Goal: Information Seeking & Learning: Find specific fact

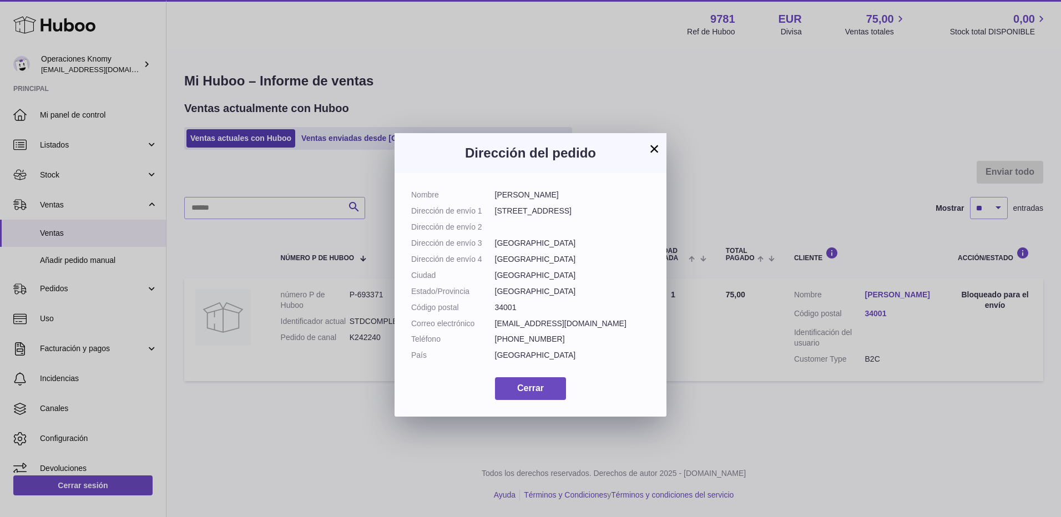
click at [649, 148] on button "×" at bounding box center [654, 148] width 13 height 13
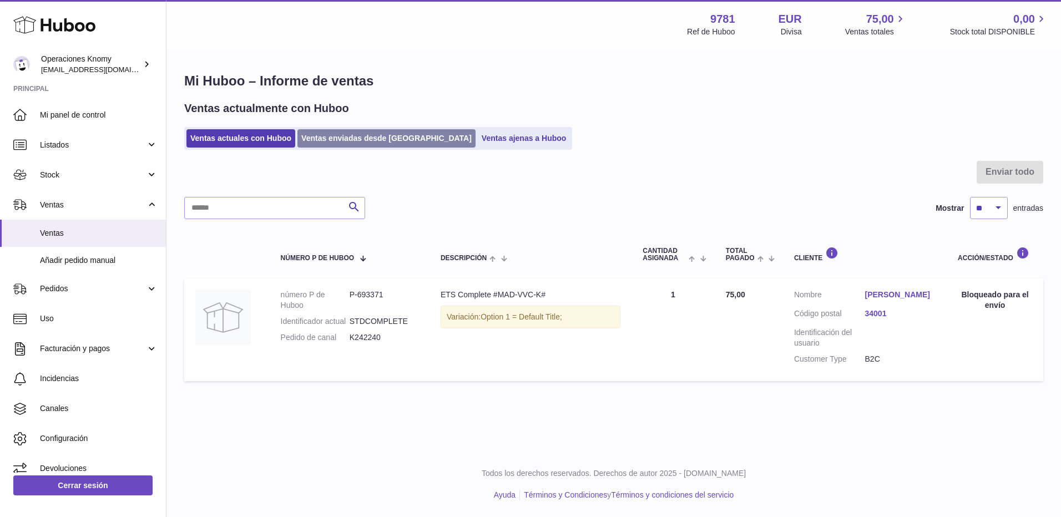
click at [392, 140] on link "Ventas enviadas desde [GEOGRAPHIC_DATA]" at bounding box center [386, 138] width 178 height 18
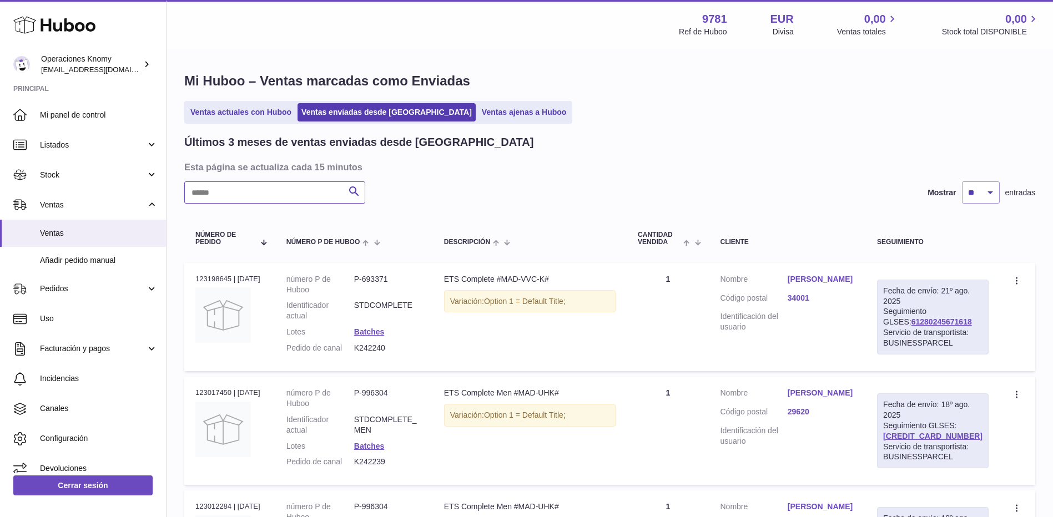
click at [304, 188] on input "text" at bounding box center [274, 192] width 181 height 22
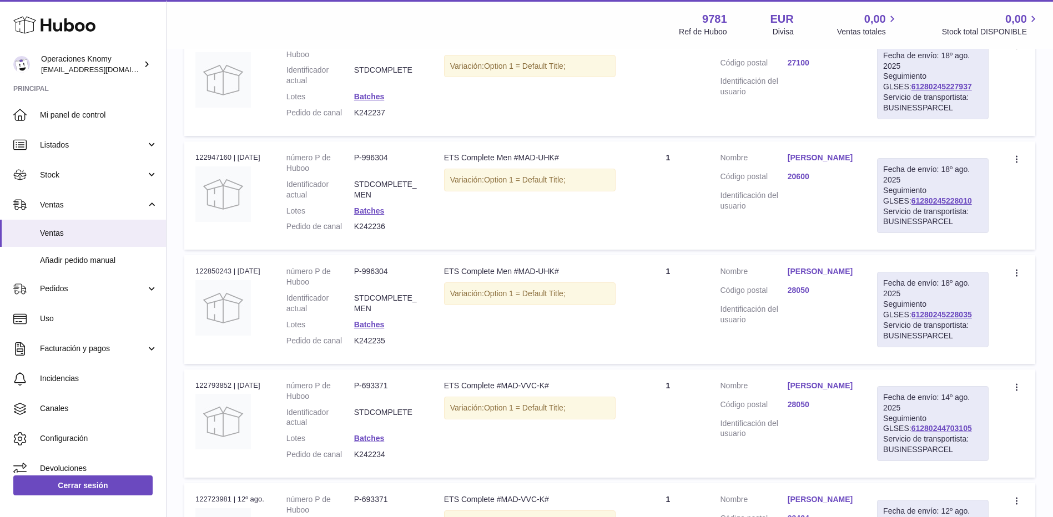
scroll to position [611, 0]
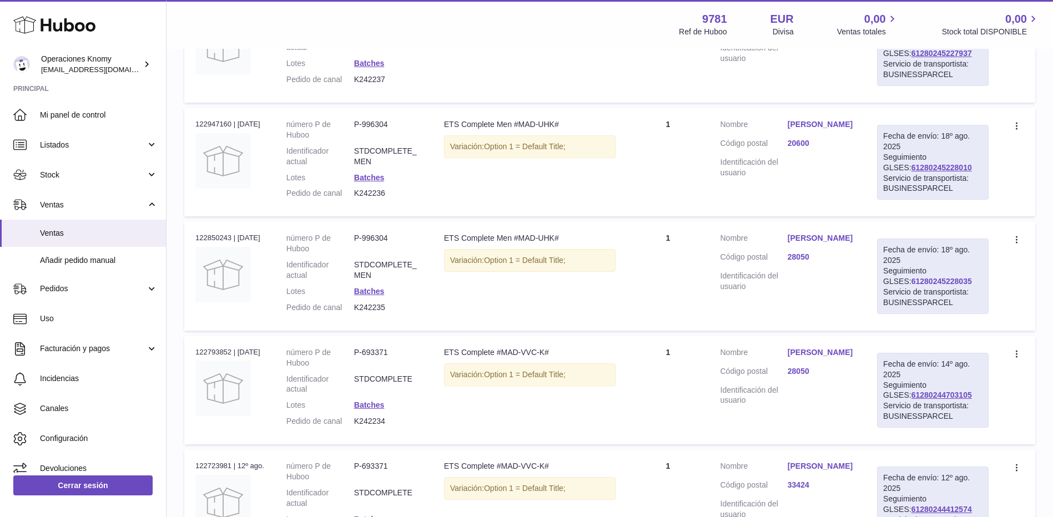
click at [930, 286] on link "61280245228035" at bounding box center [941, 281] width 60 height 9
click at [830, 244] on link "Clara Ortiz" at bounding box center [821, 238] width 67 height 11
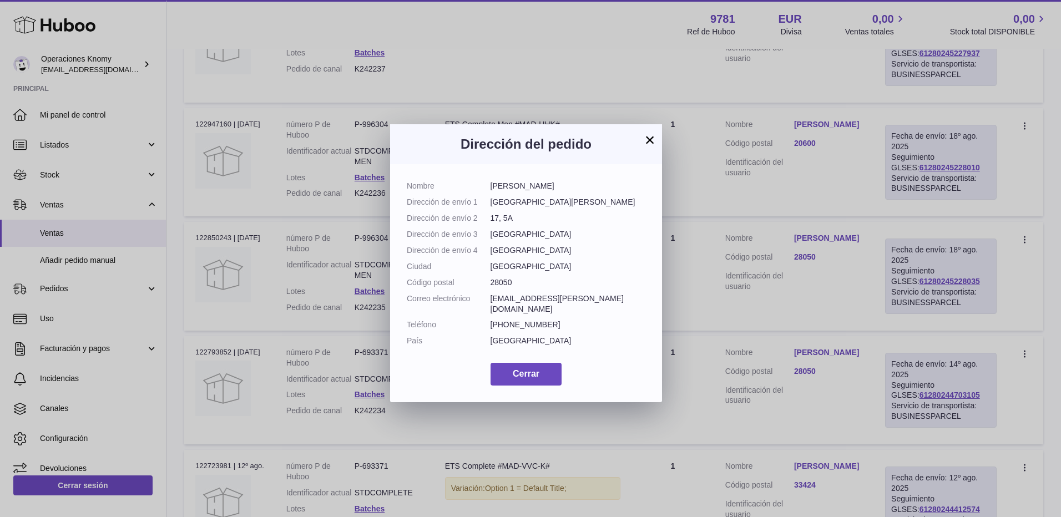
click at [649, 137] on button "×" at bounding box center [649, 139] width 13 height 13
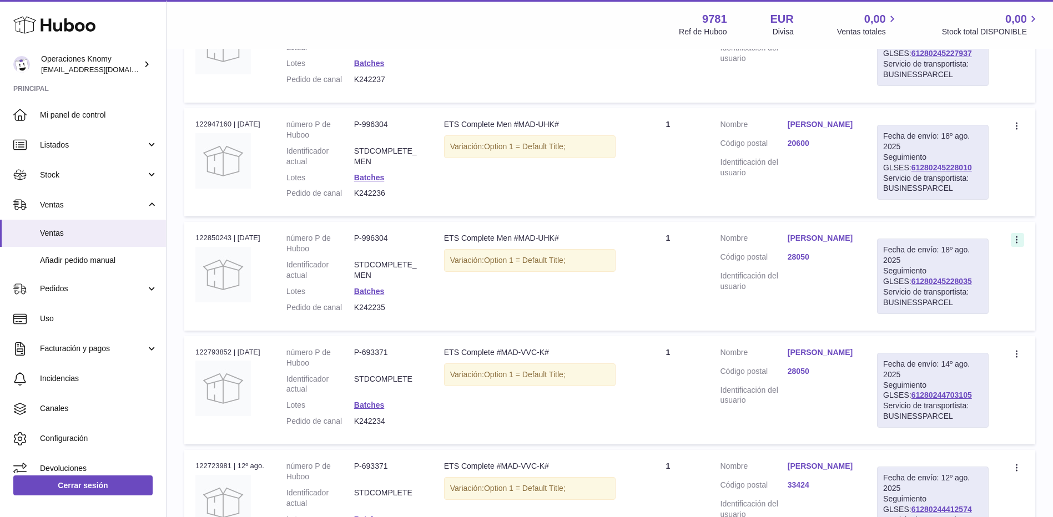
click at [1016, 244] on icon at bounding box center [1017, 239] width 2 height 7
click at [844, 292] on dd at bounding box center [821, 281] width 67 height 21
click at [366, 296] on link "Batches" at bounding box center [369, 291] width 30 height 9
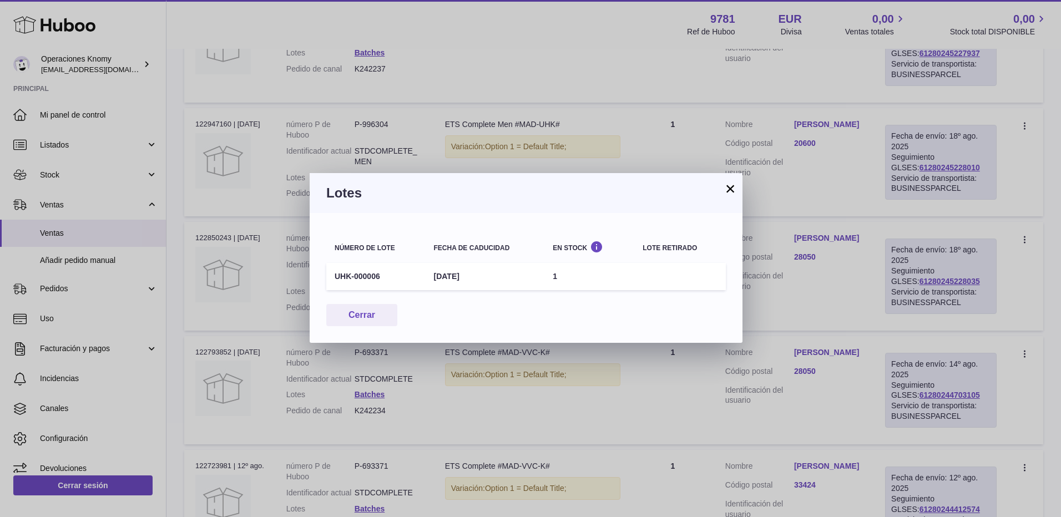
click at [730, 190] on button "×" at bounding box center [730, 188] width 13 height 13
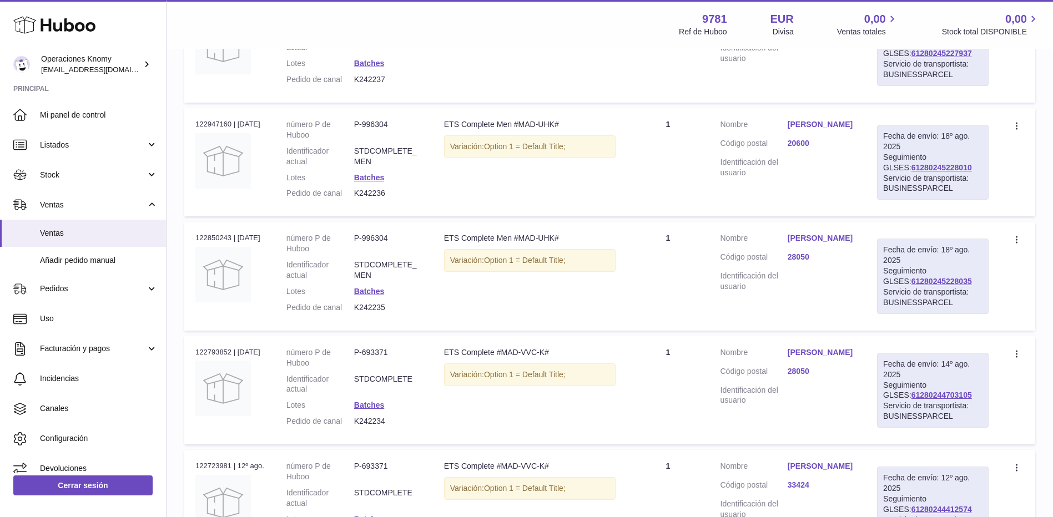
click at [832, 244] on link "Clara Ortiz" at bounding box center [821, 238] width 67 height 11
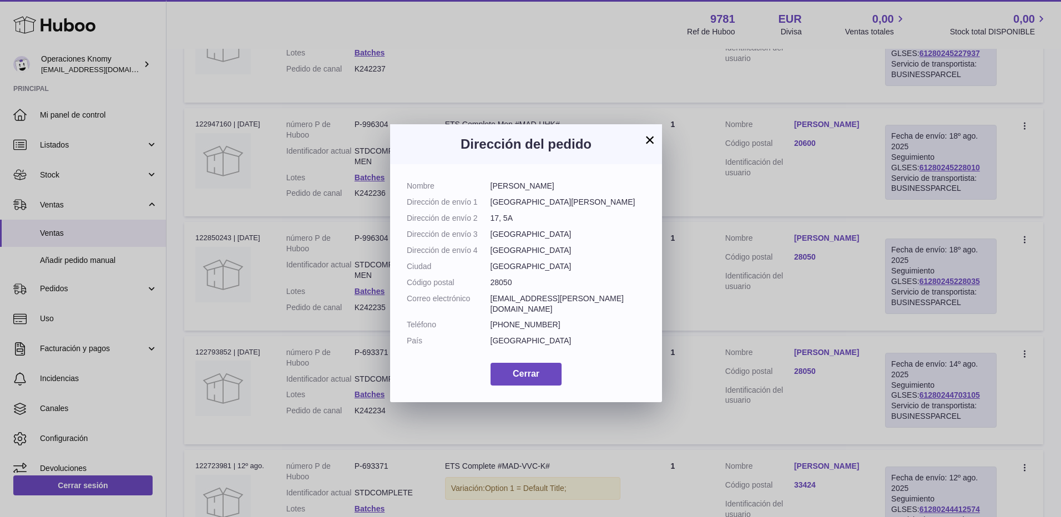
click at [649, 142] on button "×" at bounding box center [649, 139] width 13 height 13
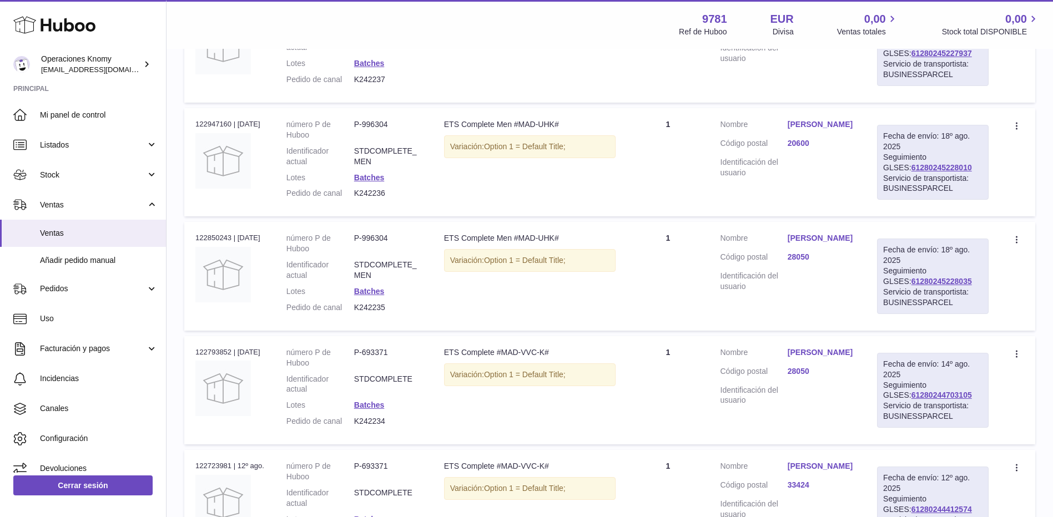
click at [845, 244] on link "Clara Ortiz" at bounding box center [821, 238] width 67 height 11
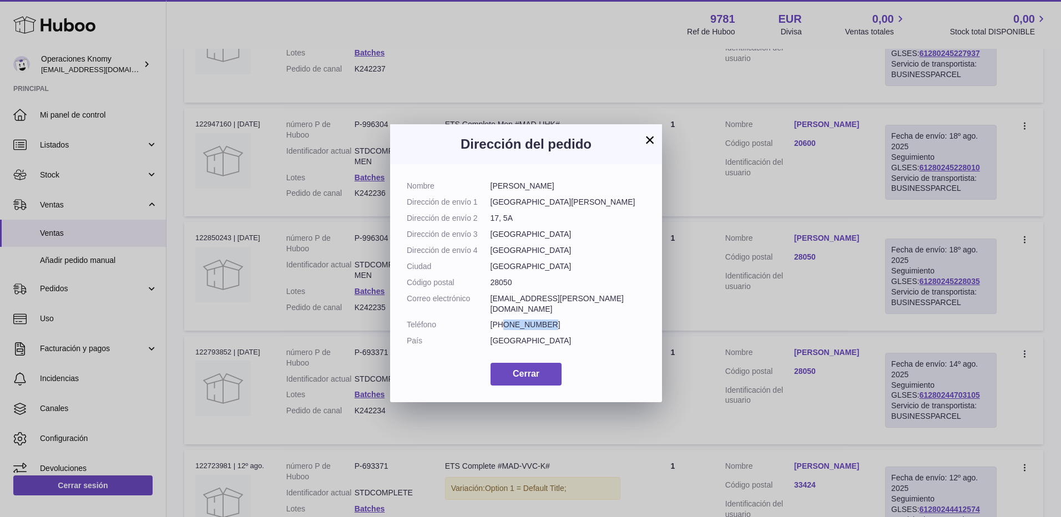
drag, startPoint x: 538, startPoint y: 314, endPoint x: 504, endPoint y: 317, distance: 34.6
click at [504, 320] on dd "+34638232322" at bounding box center [568, 325] width 155 height 11
copy dd "638232322"
click at [647, 140] on button "×" at bounding box center [649, 139] width 13 height 13
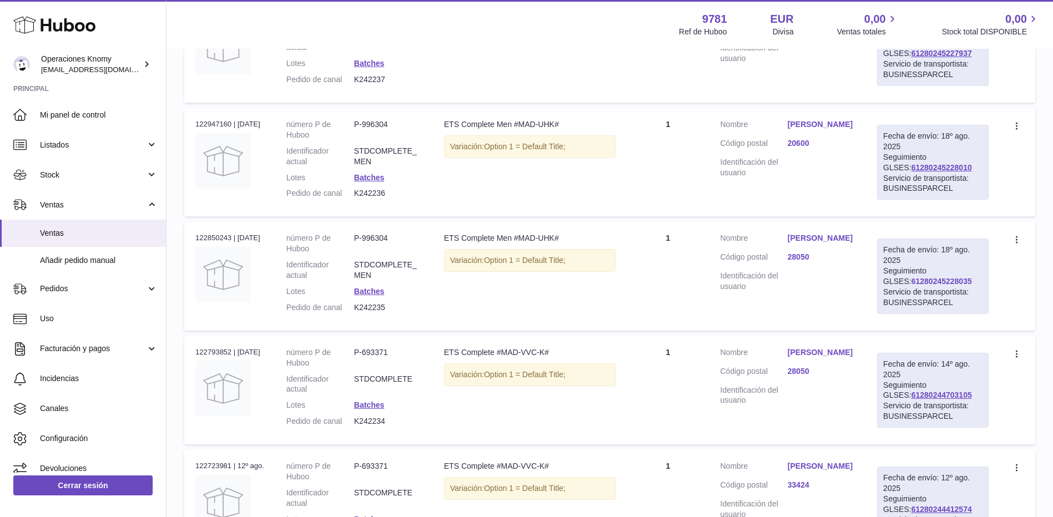
click at [956, 286] on link "61280245228035" at bounding box center [941, 281] width 60 height 9
click at [942, 400] on link "61280244703105" at bounding box center [941, 395] width 60 height 9
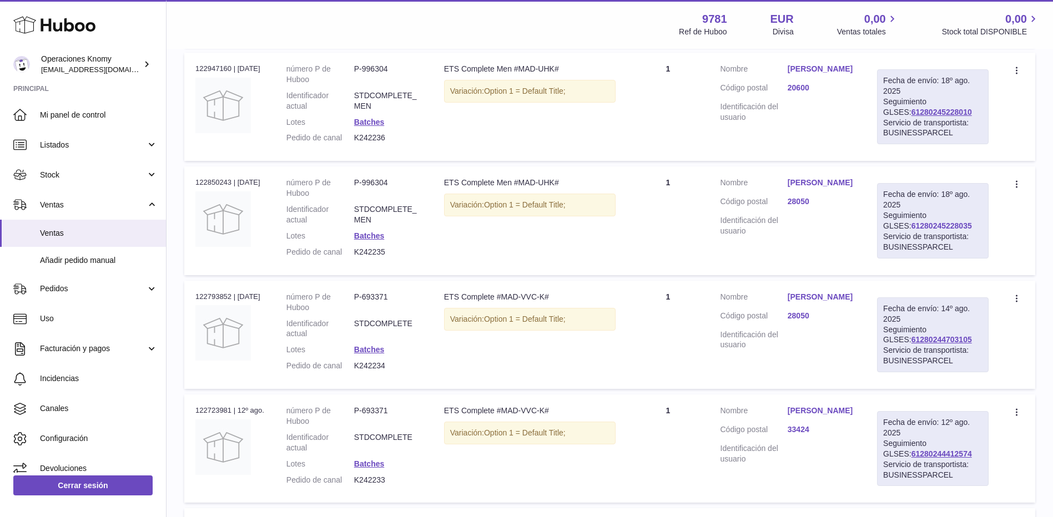
click at [931, 230] on link "61280245228035" at bounding box center [941, 225] width 60 height 9
click at [951, 344] on link "61280244703105" at bounding box center [941, 339] width 60 height 9
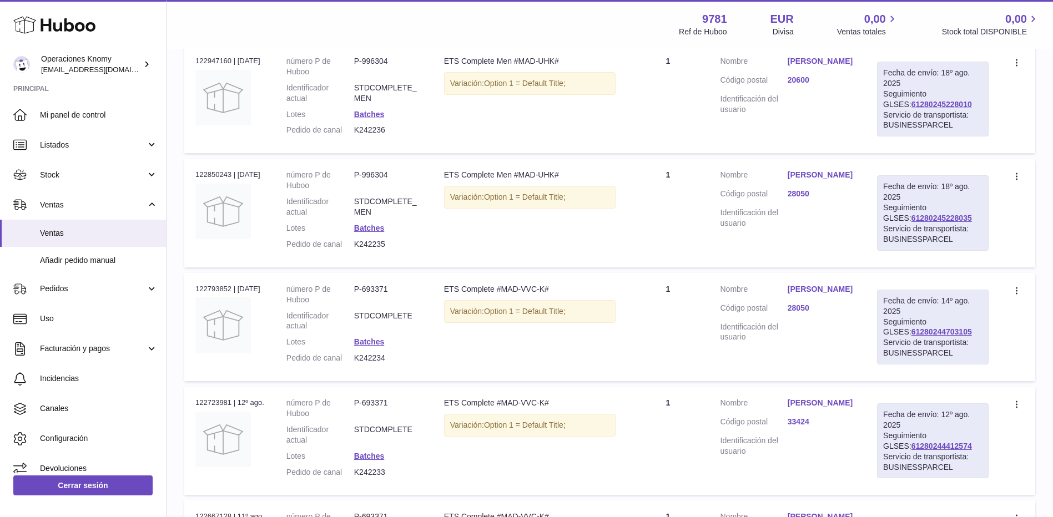
scroll to position [722, 0]
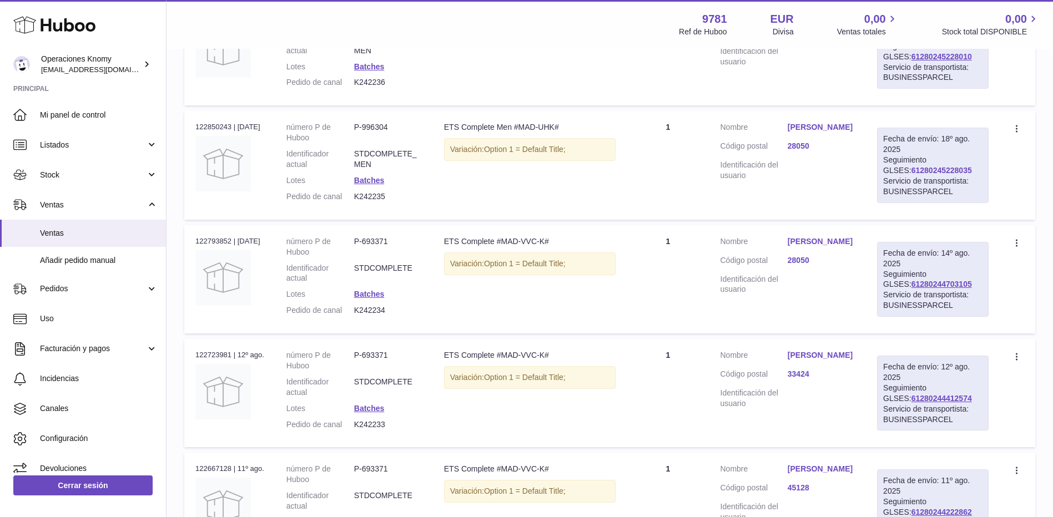
click at [919, 175] on link "61280245228035" at bounding box center [941, 170] width 60 height 9
click at [947, 175] on link "61280245228035" at bounding box center [941, 170] width 60 height 9
drag, startPoint x: 357, startPoint y: 331, endPoint x: 415, endPoint y: 329, distance: 58.3
click at [415, 284] on dd "STDCOMPLETE" at bounding box center [388, 273] width 68 height 21
copy dd "STDCOMPLETE"
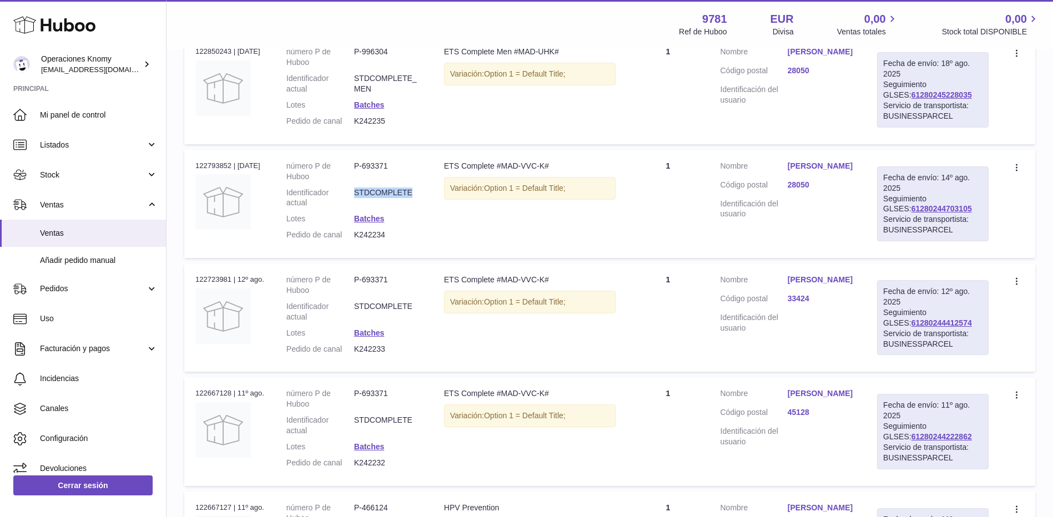
scroll to position [777, 0]
